Goal: Task Accomplishment & Management: Complete application form

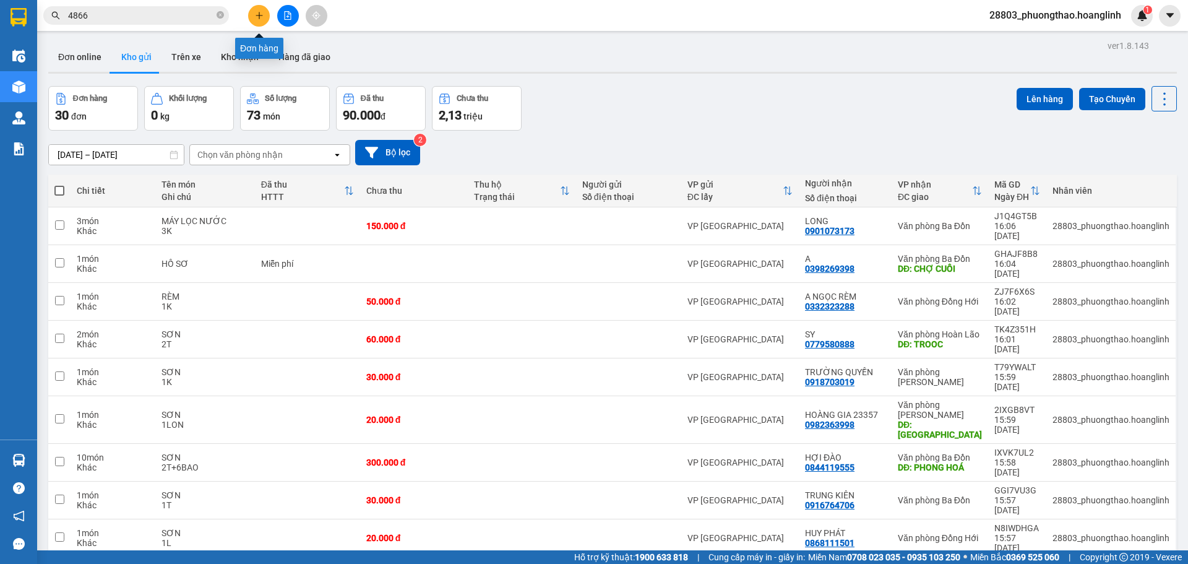
click at [266, 16] on button at bounding box center [259, 16] width 22 height 22
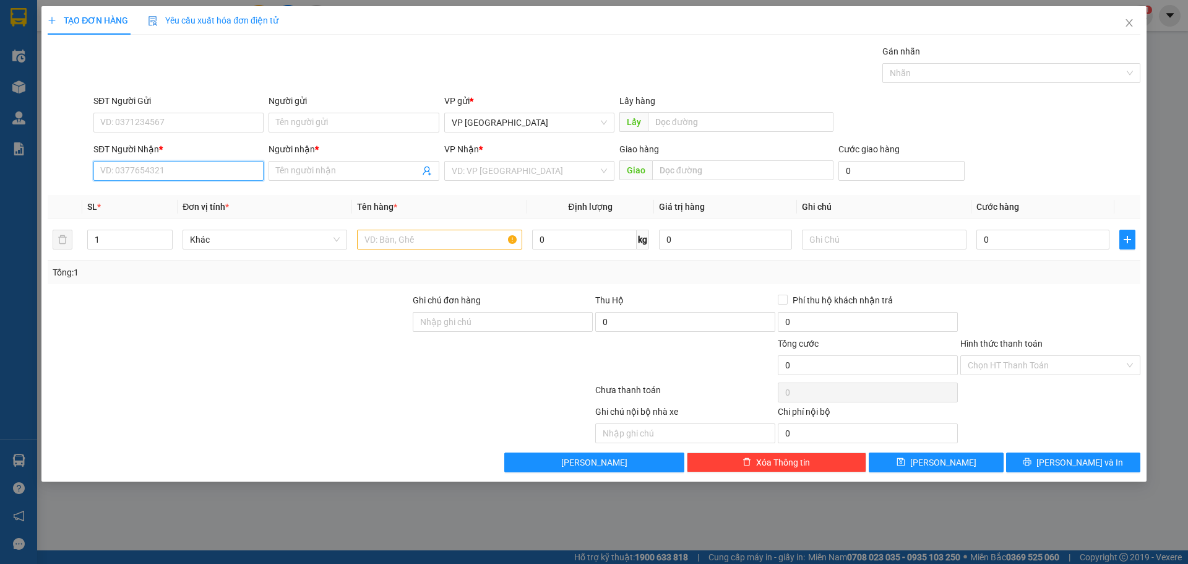
click at [200, 168] on input "SĐT Người Nhận *" at bounding box center [178, 171] width 170 height 20
click at [206, 166] on input "0935113588" at bounding box center [178, 171] width 170 height 20
type input "0935113588"
click at [302, 173] on input "Người nhận *" at bounding box center [347, 171] width 143 height 14
type input "HÙNG"
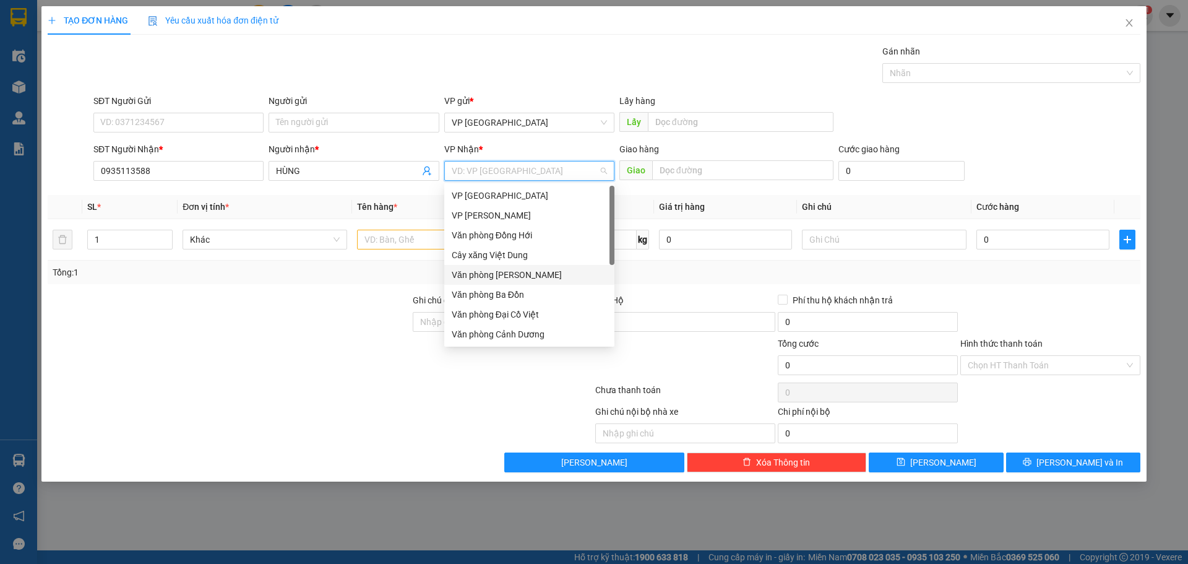
click at [533, 278] on div "Văn phòng [PERSON_NAME]" at bounding box center [529, 275] width 155 height 14
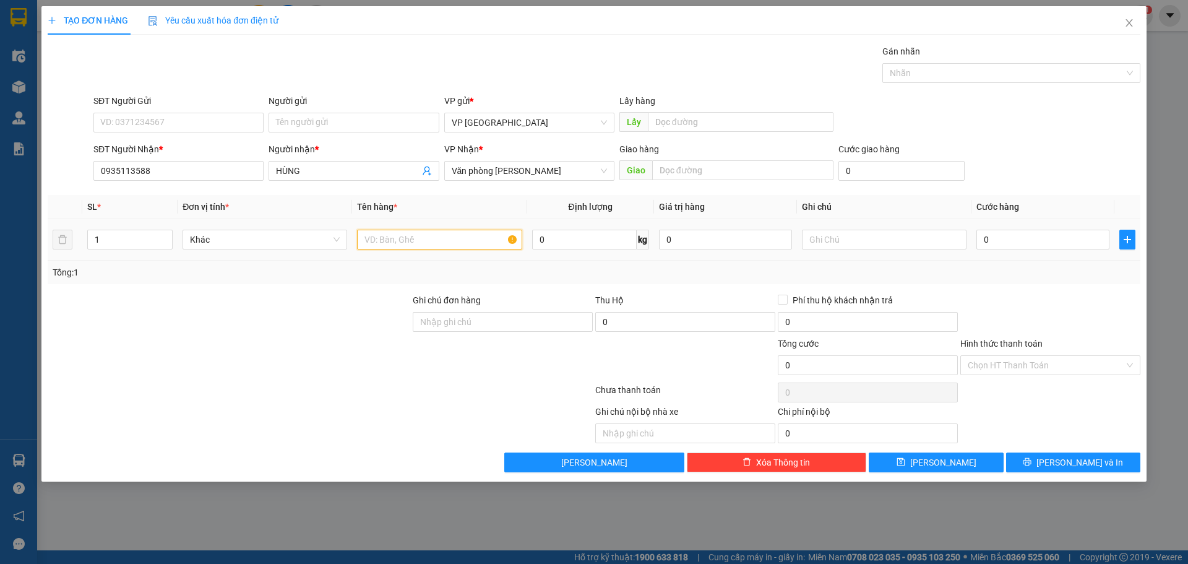
click at [416, 247] on input "text" at bounding box center [439, 239] width 165 height 20
type input "HỒ SƠ"
type input "1B"
type input "5"
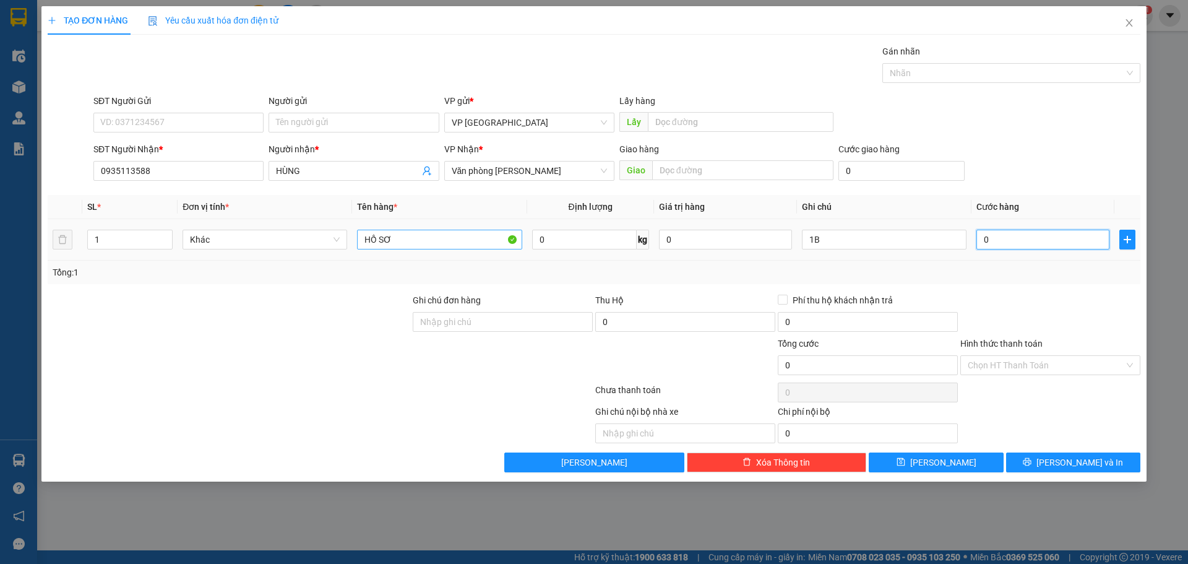
type input "5"
type input "50"
type input "50.000"
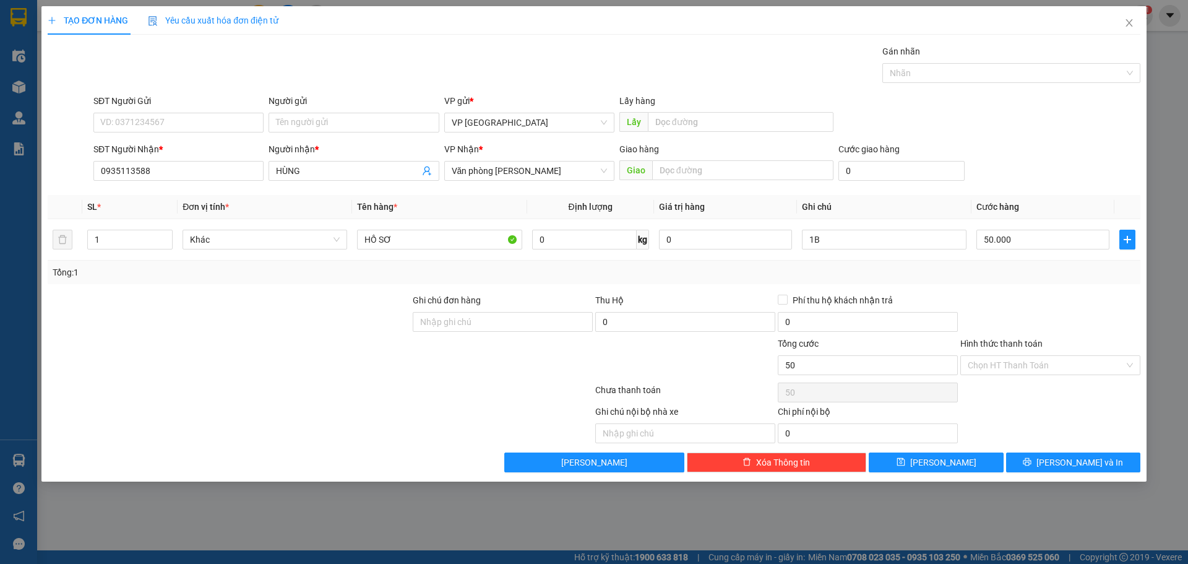
type input "50.000"
click at [1048, 161] on div "SĐT Người Nhận * 0935113588 Người nhận * HÙNG VP Nhận * Văn phòng Lệ Thủy Giao …" at bounding box center [617, 163] width 1052 height 43
drag, startPoint x: 1019, startPoint y: 366, endPoint x: 1019, endPoint y: 374, distance: 8.7
click at [1019, 374] on div "Chọn HT Thanh Toán" at bounding box center [1050, 365] width 180 height 20
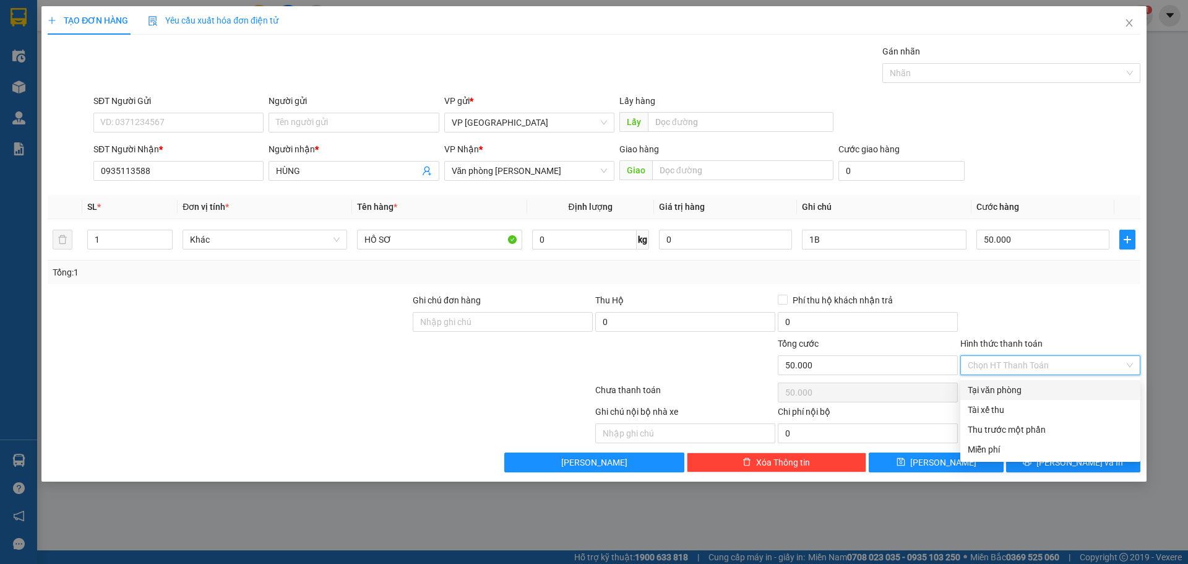
click at [1016, 393] on div "Tại văn phòng" at bounding box center [1049, 390] width 165 height 14
type input "0"
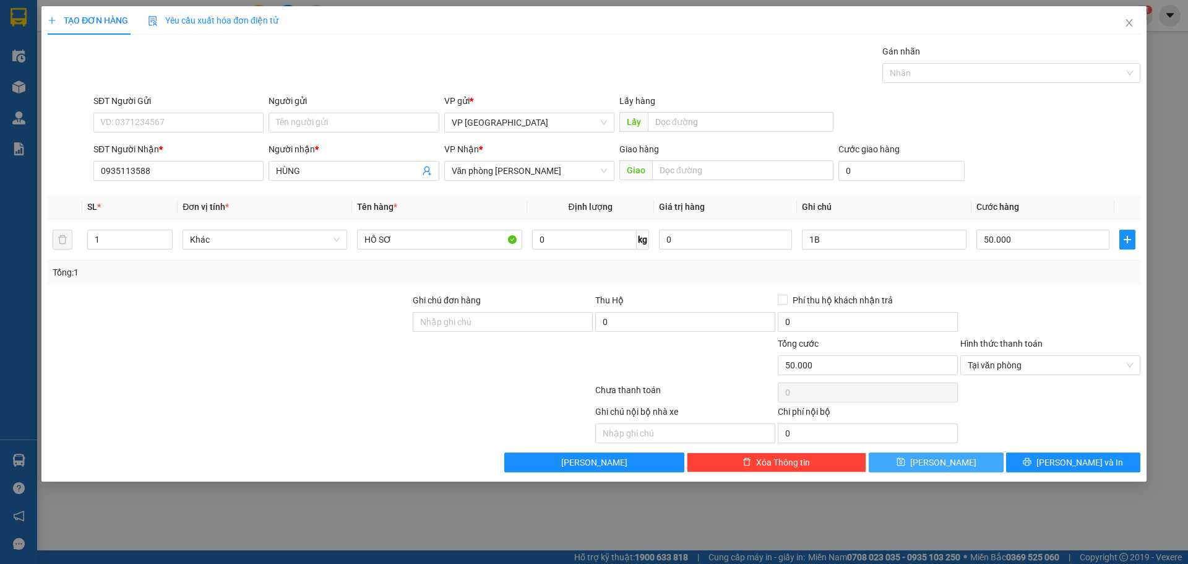
click at [959, 464] on button "[PERSON_NAME]" at bounding box center [935, 462] width 134 height 20
type input "0"
